Goal: Task Accomplishment & Management: Manage account settings

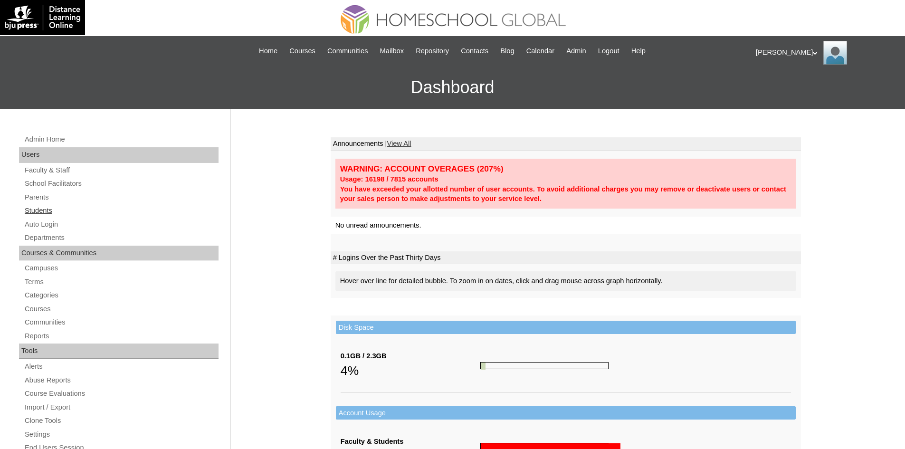
click at [49, 210] on link "Students" at bounding box center [121, 211] width 195 height 12
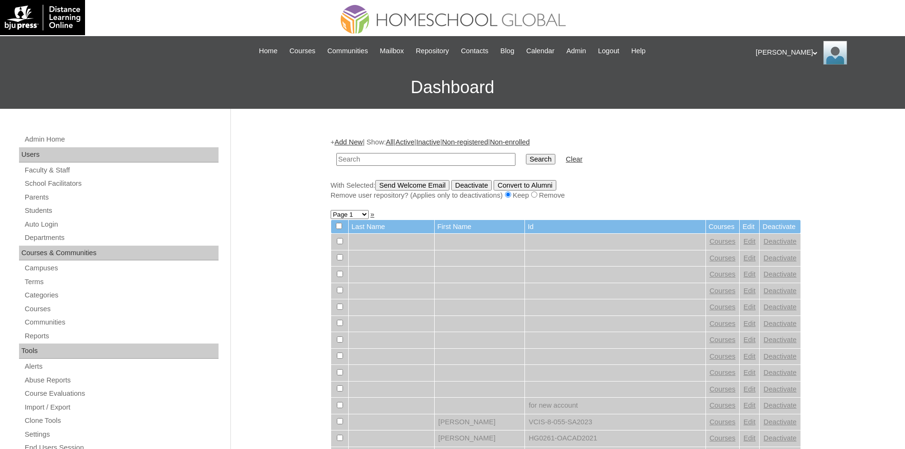
type input "Kc po un dating experience ko po pag nagupdate po ako ng OGS nawawala po un iba…"
click at [448, 159] on input "Kc po un dating experience ko po pag nagupdate po ako ng OGS nawawala po un iba…" at bounding box center [425, 159] width 179 height 13
paste input "MHS009362-TECHPH2020"
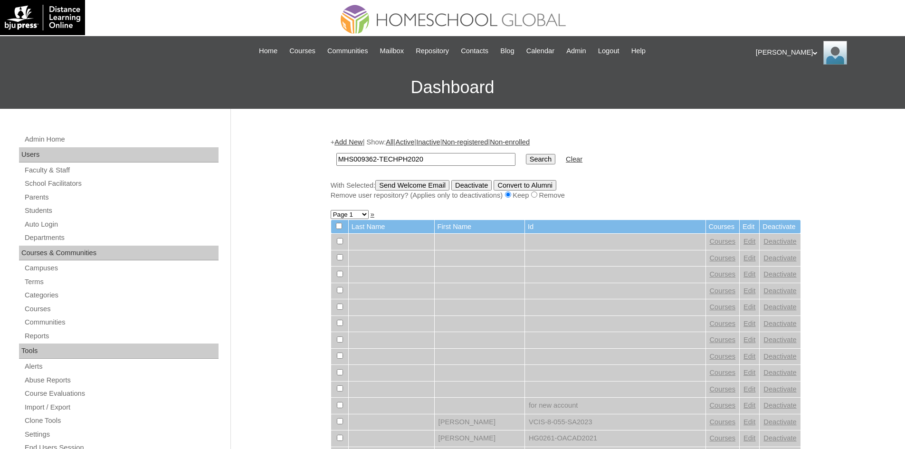
type input "MHS009362-TECHPH2020"
click at [526, 160] on input "Search" at bounding box center [540, 159] width 29 height 10
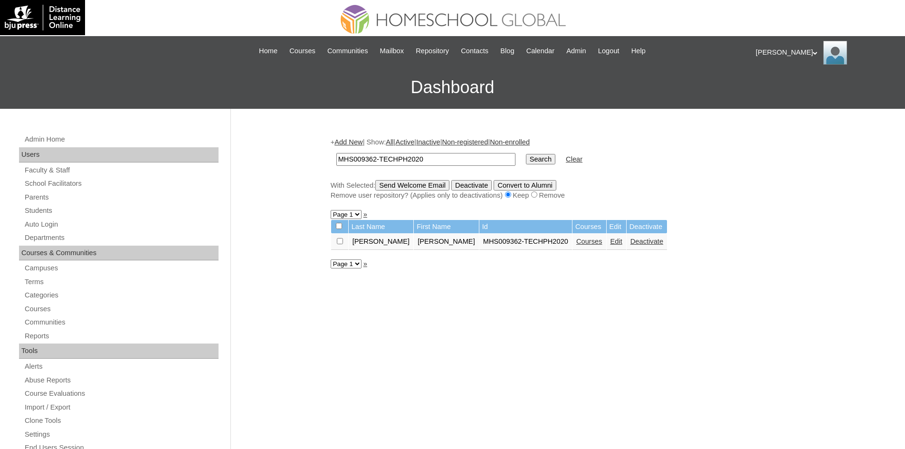
click at [576, 243] on link "Courses" at bounding box center [589, 241] width 26 height 8
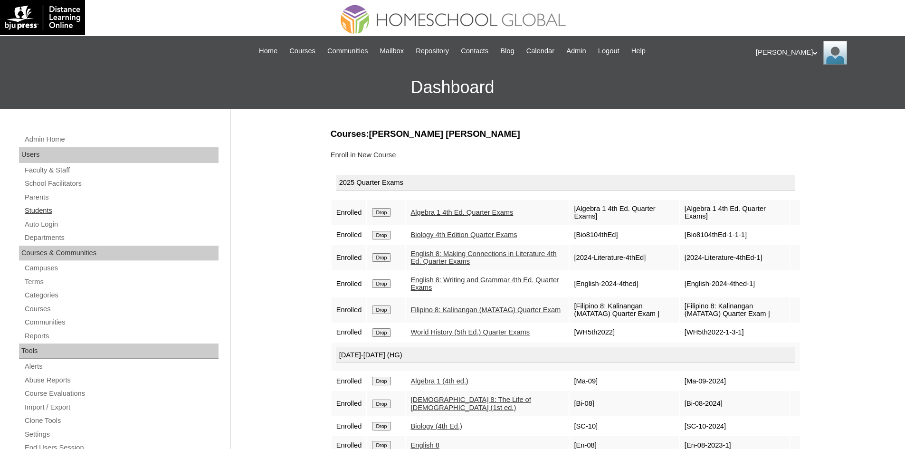
click at [30, 208] on link "Students" at bounding box center [121, 211] width 195 height 12
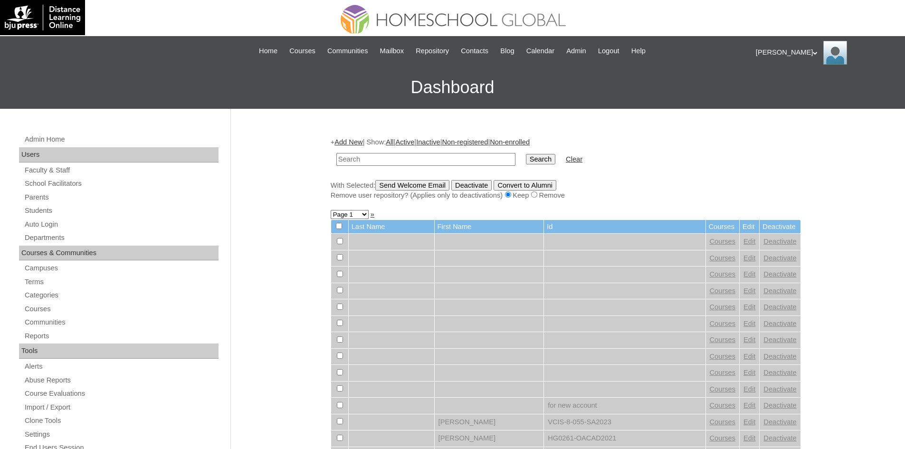
drag, startPoint x: 449, startPoint y: 148, endPoint x: 420, endPoint y: 155, distance: 30.3
click at [420, 155] on input "text" at bounding box center [425, 159] width 179 height 13
paste input "MHS009362-TECHPH2020"
type input "MHS009362-TECHPH2020"
click at [521, 167] on td "Search" at bounding box center [540, 159] width 39 height 22
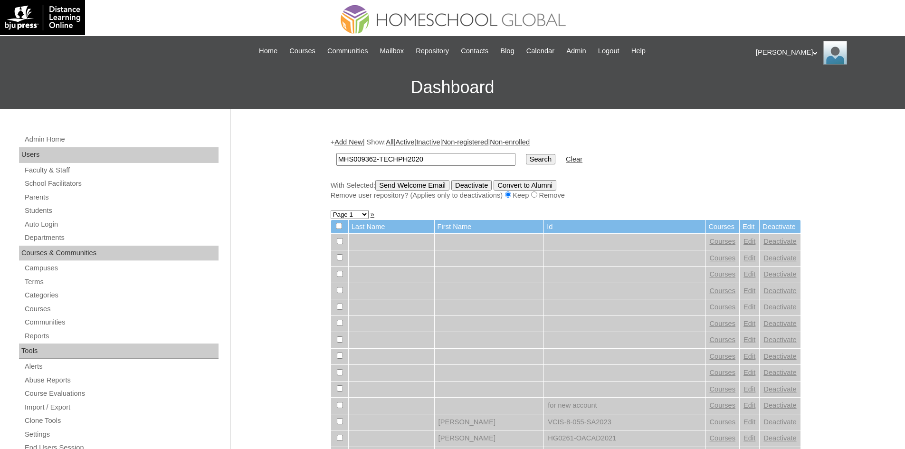
click at [526, 160] on input "Search" at bounding box center [540, 159] width 29 height 10
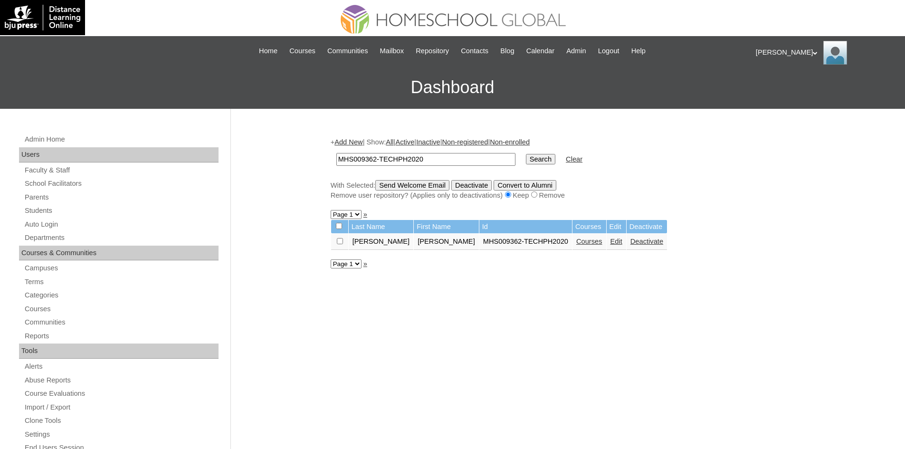
click at [610, 244] on link "Edit" at bounding box center [616, 241] width 12 height 8
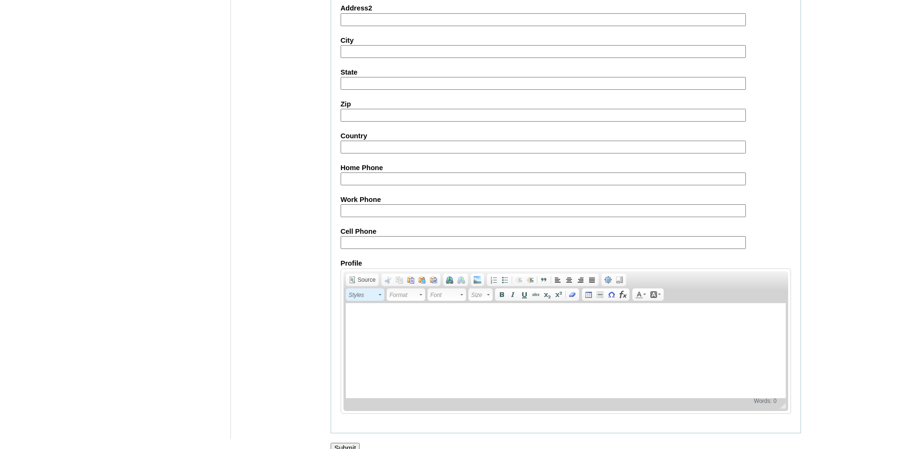
scroll to position [998, 0]
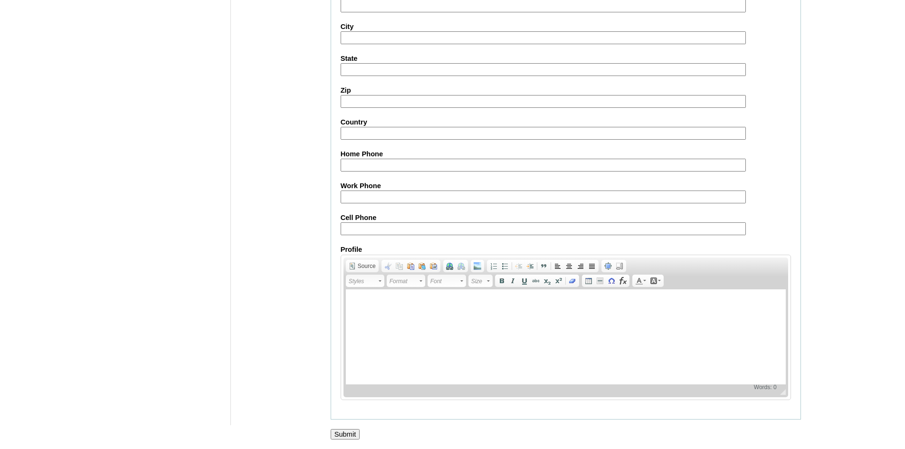
click at [352, 431] on input "Submit" at bounding box center [345, 434] width 29 height 10
